Goal: Task Accomplishment & Management: Use online tool/utility

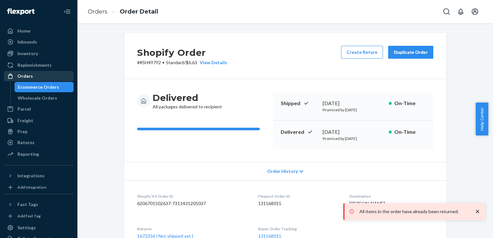
click at [30, 78] on div "Orders" at bounding box center [24, 76] width 15 height 6
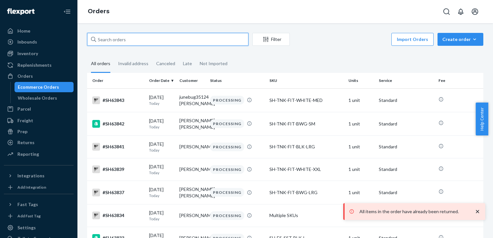
click at [124, 43] on input "text" at bounding box center [167, 39] width 161 height 13
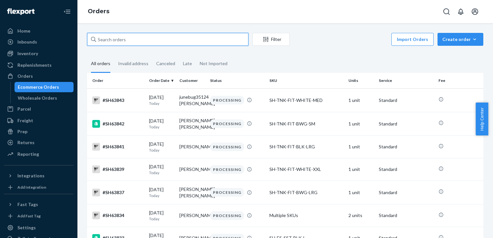
paste input "#SH59149"
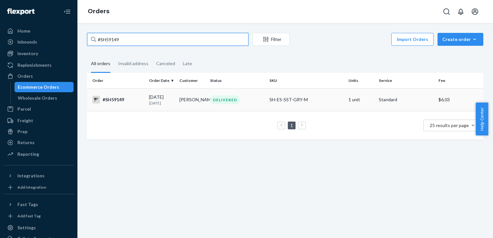
type input "#SH59149"
click at [119, 101] on div "#SH59149" at bounding box center [118, 100] width 52 height 8
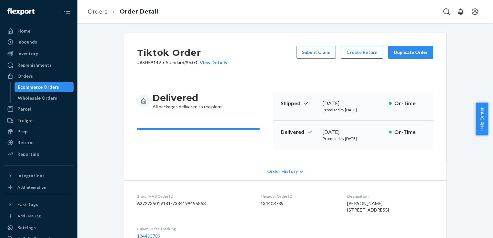
click at [363, 54] on button "Create Return" at bounding box center [362, 52] width 42 height 13
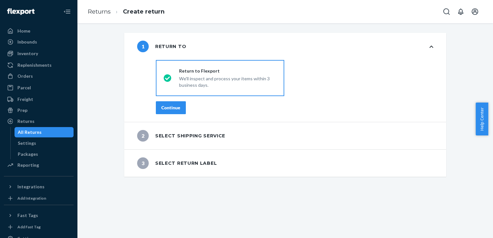
click at [173, 110] on div "Continue" at bounding box center [170, 107] width 19 height 6
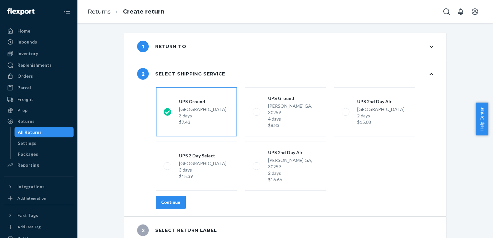
click at [169, 199] on div "Continue" at bounding box center [170, 202] width 19 height 6
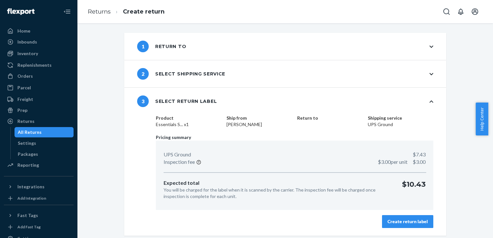
click at [401, 223] on div "Create return label" at bounding box center [407, 221] width 40 height 6
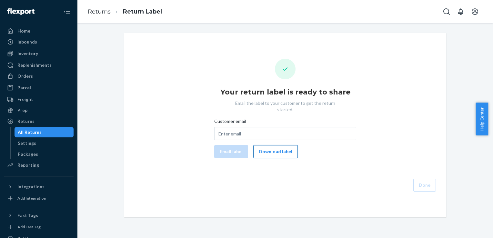
click at [282, 146] on button "Download label" at bounding box center [275, 151] width 45 height 13
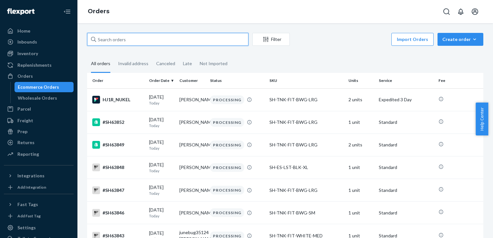
click at [108, 38] on input "text" at bounding box center [167, 39] width 161 height 13
paste input "#SH58660"
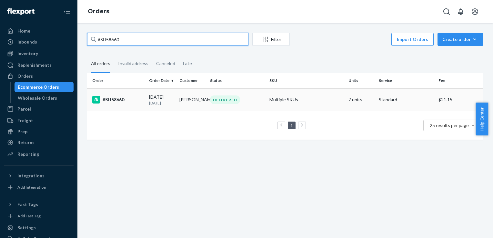
type input "#SH58660"
click at [120, 101] on div "#SH58660" at bounding box center [118, 100] width 52 height 8
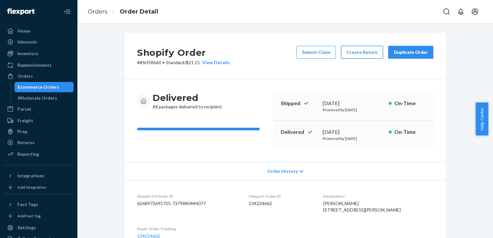
click at [355, 55] on button "Create Return" at bounding box center [362, 52] width 42 height 13
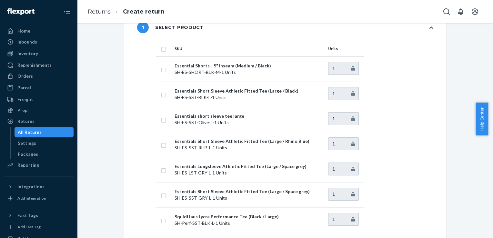
scroll to position [19, 0]
click at [161, 119] on input "checkbox" at bounding box center [163, 119] width 5 height 7
checkbox input "true"
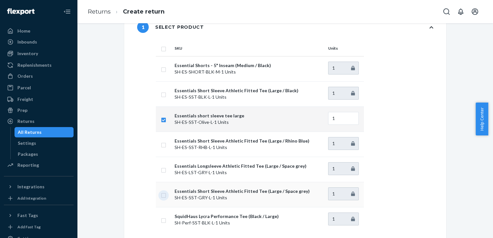
click at [163, 195] on input "checkbox" at bounding box center [163, 194] width 5 height 7
checkbox input "true"
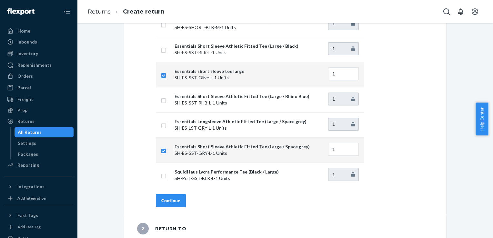
scroll to position [122, 0]
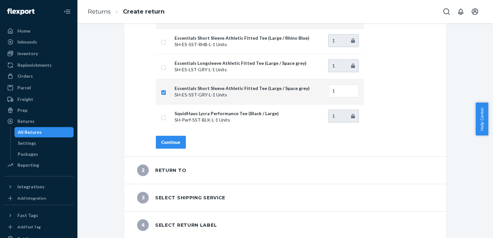
click at [163, 138] on button "Continue" at bounding box center [171, 142] width 30 height 13
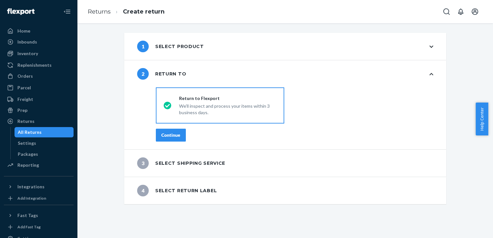
click at [163, 138] on div "Continue" at bounding box center [170, 135] width 19 height 6
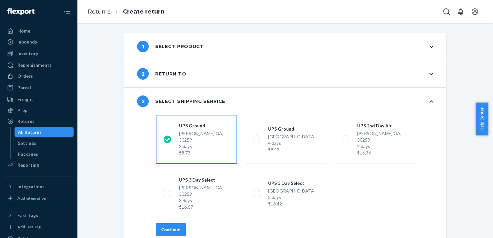
click at [164, 226] on div "Continue" at bounding box center [170, 229] width 19 height 6
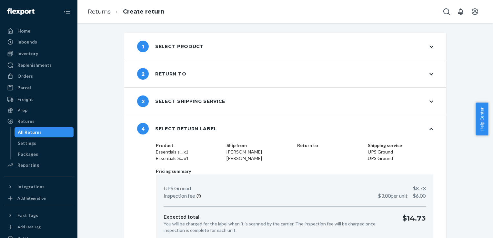
scroll to position [31, 0]
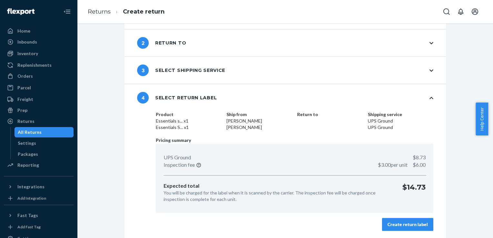
click at [411, 223] on div "Create return label" at bounding box center [407, 224] width 40 height 6
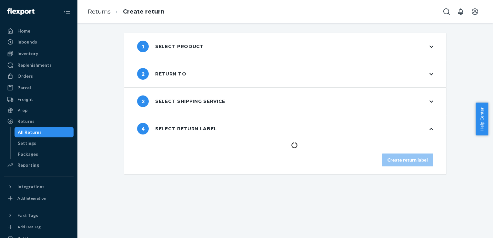
scroll to position [0, 0]
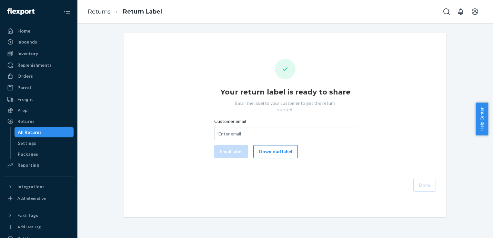
click at [275, 145] on button "Download label" at bounding box center [275, 151] width 45 height 13
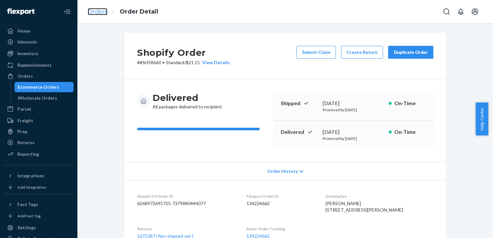
click at [94, 11] on link "Orders" at bounding box center [98, 11] width 20 height 7
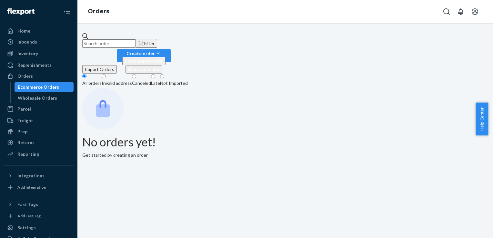
drag, startPoint x: 128, startPoint y: 43, endPoint x: 97, endPoint y: 36, distance: 31.8
click at [97, 39] on input "text" at bounding box center [108, 43] width 53 height 8
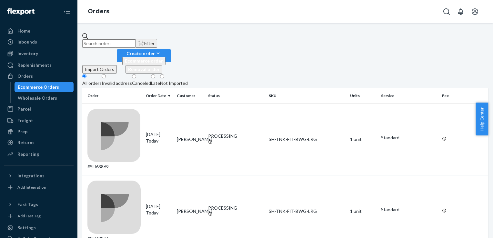
paste input "#SH43260"
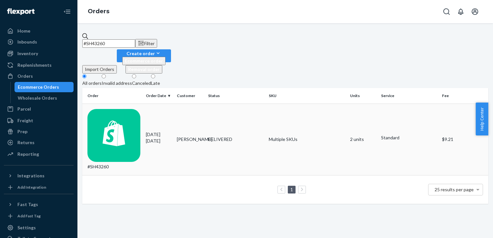
type input "#SH43260"
click at [112, 109] on div "#SH43260" at bounding box center [113, 139] width 53 height 61
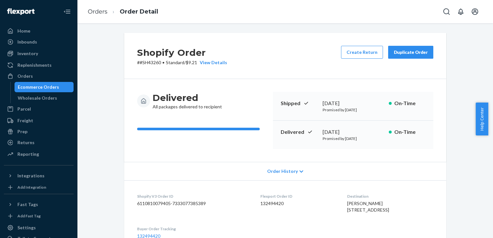
click at [402, 54] on div "Duplicate Order" at bounding box center [410, 52] width 34 height 6
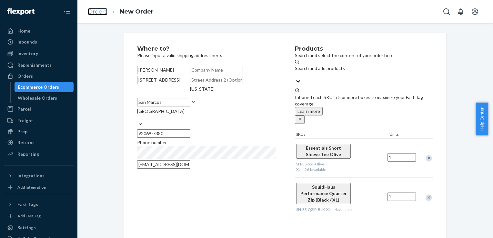
click at [96, 13] on link "Orders" at bounding box center [98, 11] width 20 height 7
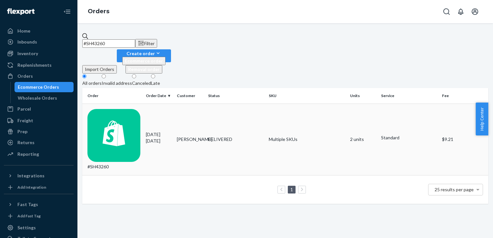
click at [110, 109] on div "#SH43260" at bounding box center [113, 139] width 53 height 61
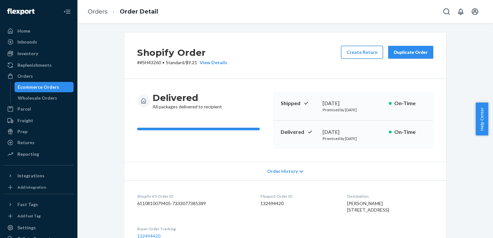
click at [366, 55] on button "Create Return" at bounding box center [362, 52] width 42 height 13
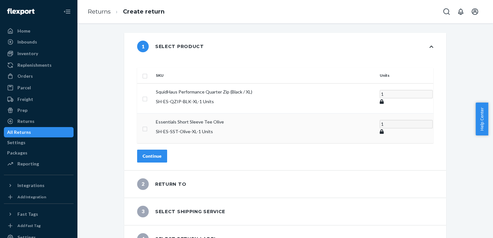
click at [147, 125] on input "checkbox" at bounding box center [144, 128] width 5 height 7
checkbox input "true"
click at [162, 153] on div "Continue" at bounding box center [152, 156] width 19 height 6
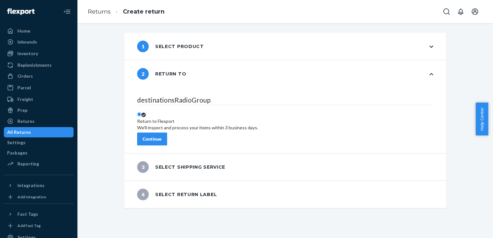
click at [167, 136] on button "Continue" at bounding box center [152, 139] width 30 height 13
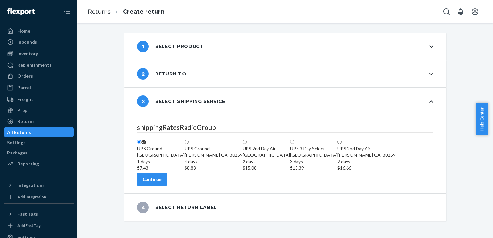
click at [162, 183] on div "Continue" at bounding box center [152, 179] width 19 height 6
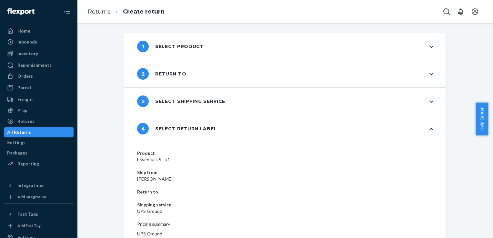
scroll to position [25, 0]
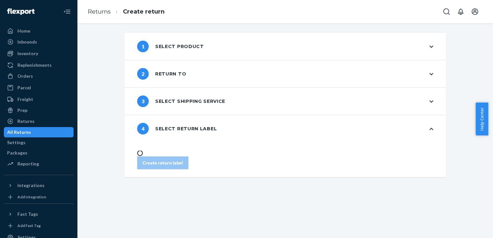
scroll to position [0, 0]
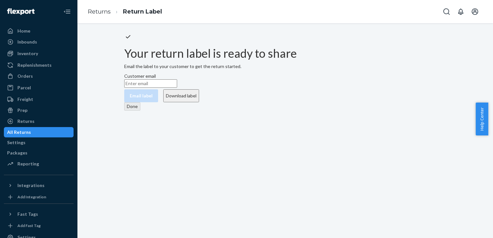
click at [199, 102] on button "Download label" at bounding box center [181, 95] width 36 height 13
